Goal: Task Accomplishment & Management: Manage account settings

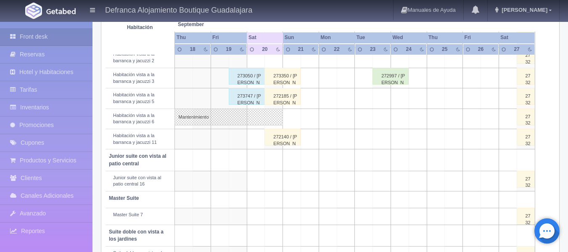
scroll to position [378, 0]
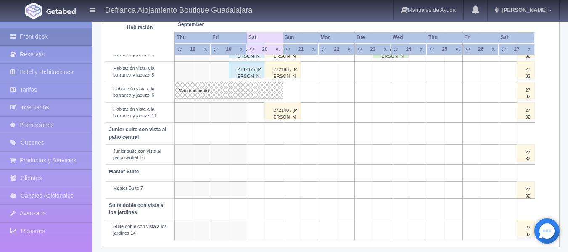
click at [283, 114] on div "272140 / [PERSON_NAME]" at bounding box center [282, 110] width 36 height 17
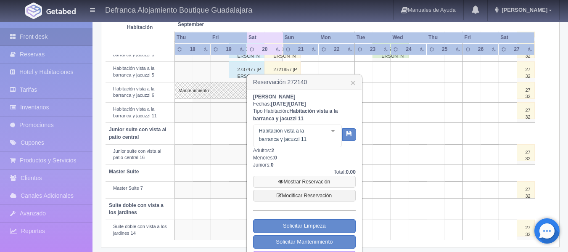
click at [303, 181] on link "Mostrar Reservación" at bounding box center [304, 182] width 103 height 12
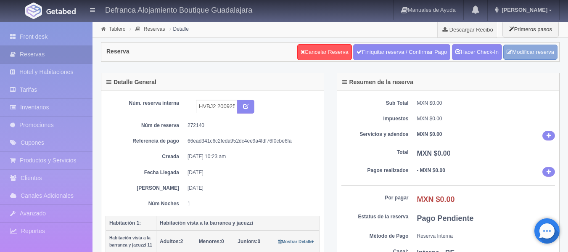
click at [530, 52] on link "Modificar reserva" at bounding box center [530, 53] width 54 height 16
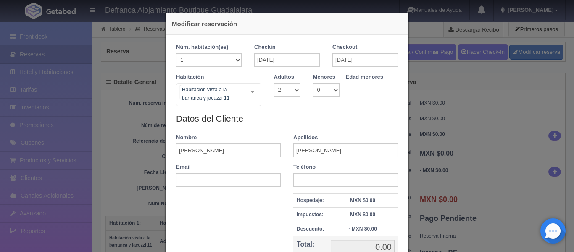
click at [249, 90] on div "Habitación vista a la barranca y jacuzzi 11 Habitación vista a la barranca y ja…" at bounding box center [218, 94] width 85 height 23
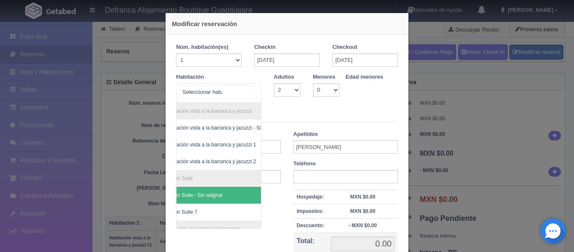
scroll to position [0, 49]
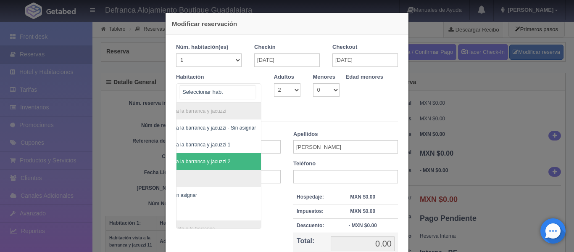
click at [238, 158] on span "Habitación vista a la barranca y jacuzzi 2" at bounding box center [197, 161] width 127 height 17
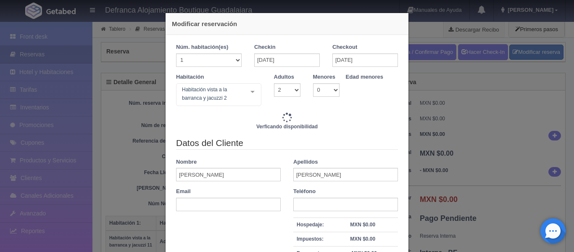
type input "8395.00"
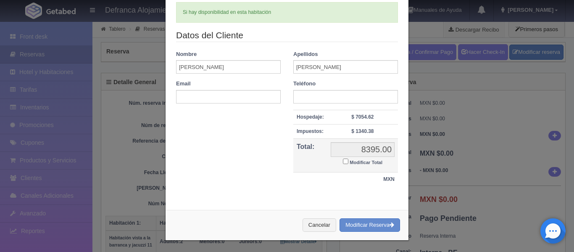
scroll to position [111, 0]
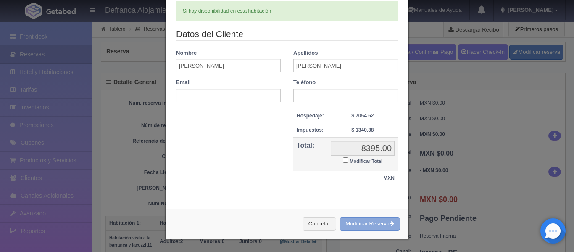
click at [377, 228] on button "Modificar Reserva" at bounding box center [370, 224] width 61 height 14
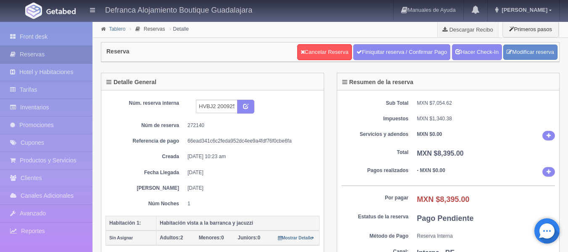
click at [123, 30] on link "Tablero" at bounding box center [117, 29] width 16 height 6
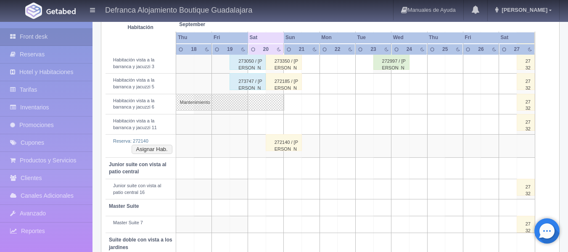
scroll to position [407, 0]
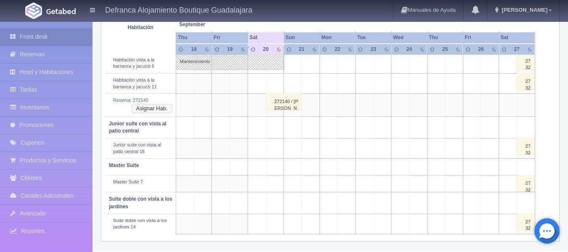
click at [163, 109] on button "Asignar Hab." at bounding box center [152, 108] width 41 height 9
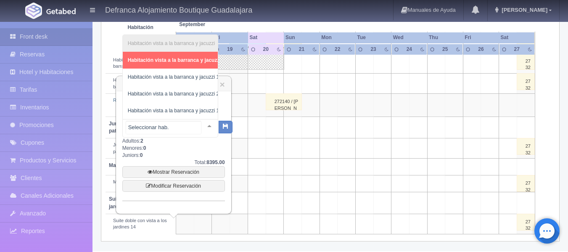
click at [204, 124] on div at bounding box center [209, 125] width 17 height 13
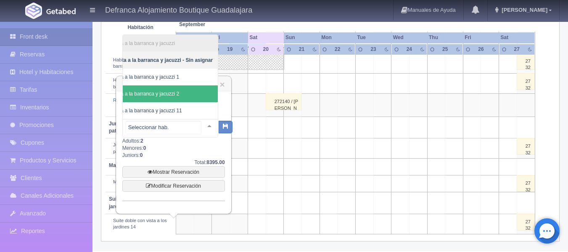
click at [200, 85] on span "Habitación vista a la barranca y jacuzzi 2" at bounding box center [150, 93] width 135 height 17
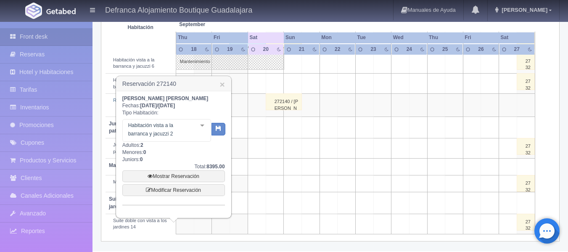
scroll to position [0, 39]
click at [221, 129] on button "button" at bounding box center [218, 129] width 14 height 13
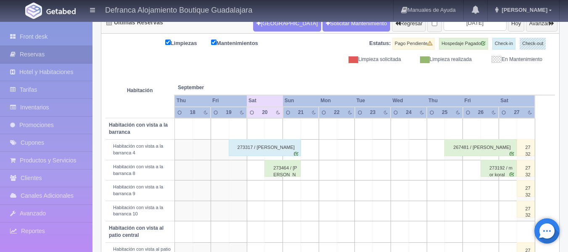
scroll to position [90, 0]
